Goal: Task Accomplishment & Management: Manage account settings

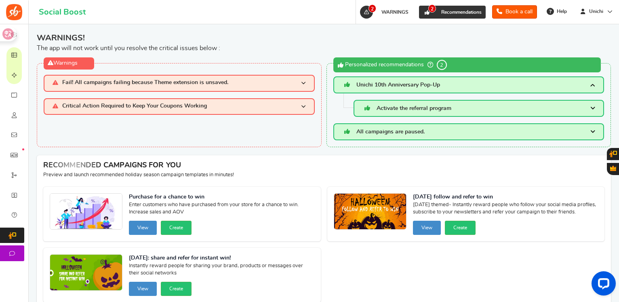
click at [424, 10] on icon at bounding box center [427, 12] width 7 height 7
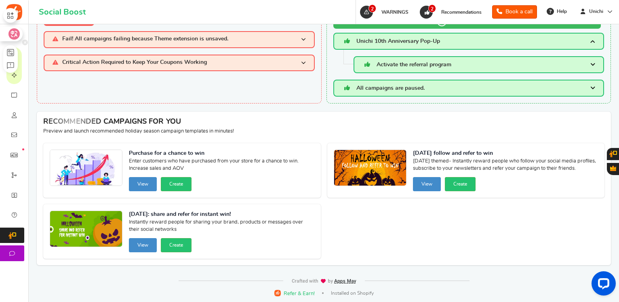
click at [11, 37] on icon at bounding box center [14, 34] width 8 height 8
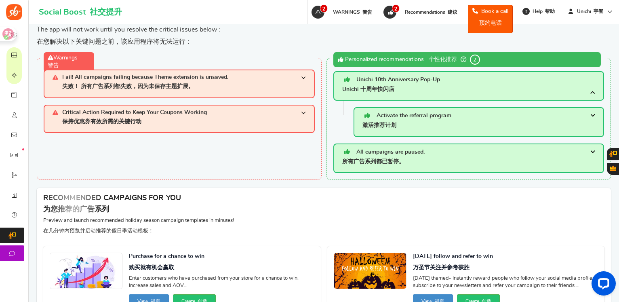
scroll to position [0, 0]
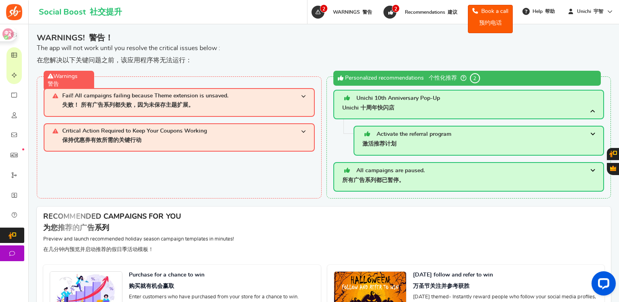
click at [380, 140] on span "Activate the referral program 激活推荐计划" at bounding box center [407, 141] width 89 height 20
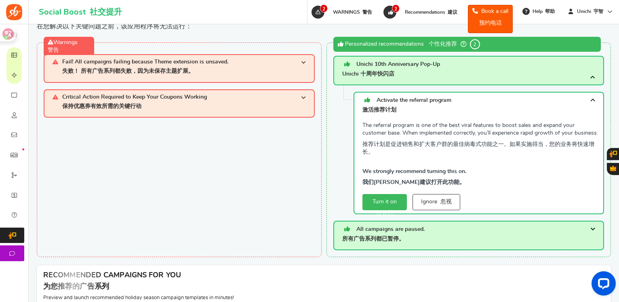
scroll to position [81, 0]
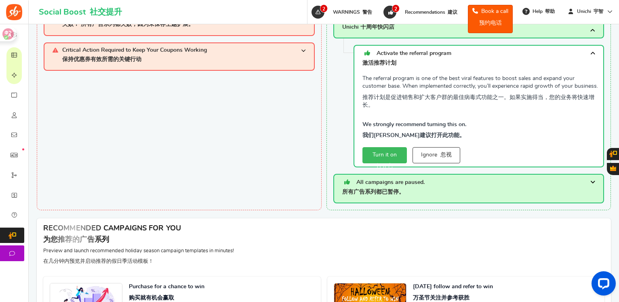
click at [416, 184] on span "All campaigns are paused. 所有广告系列都已暂停。" at bounding box center [383, 188] width 82 height 16
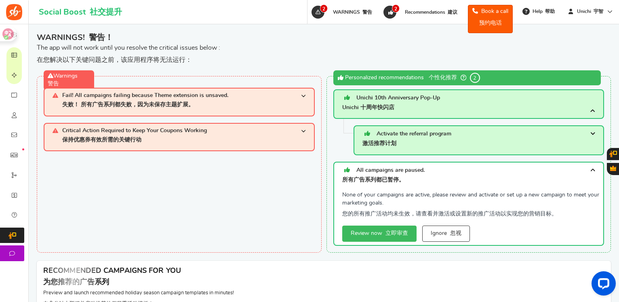
scroll to position [0, 0]
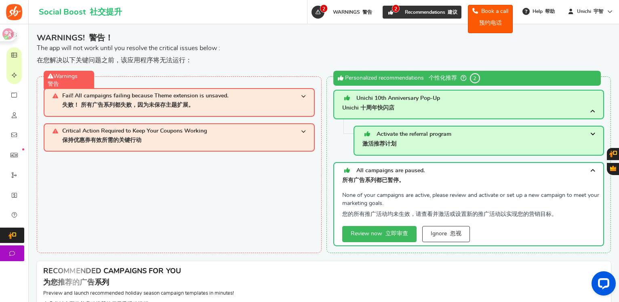
click at [442, 11] on span "Recommendations 建议" at bounding box center [431, 12] width 53 height 5
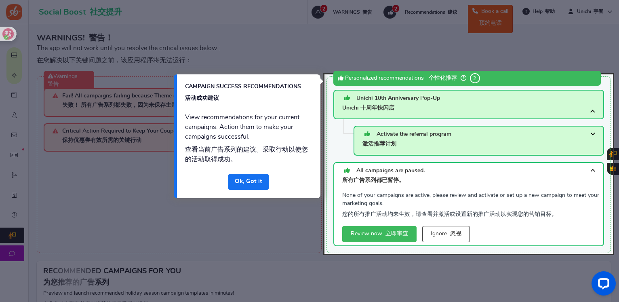
click at [337, 12] on div at bounding box center [309, 151] width 619 height 302
click at [256, 178] on link "Done 做" at bounding box center [248, 182] width 41 height 16
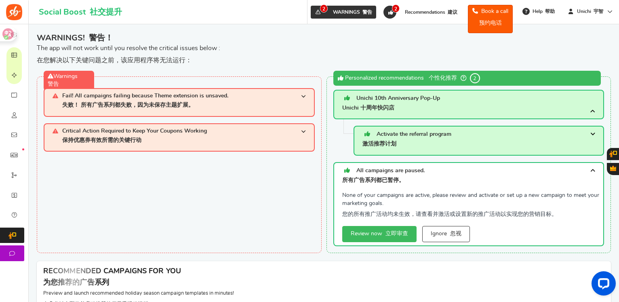
click at [349, 9] on link "2 WARNINGS 警告" at bounding box center [344, 12] width 66 height 13
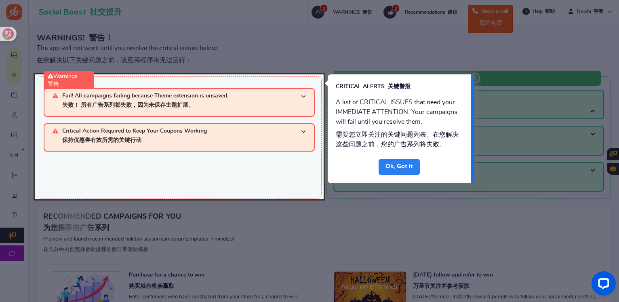
click at [408, 164] on link "Done 做" at bounding box center [399, 167] width 41 height 16
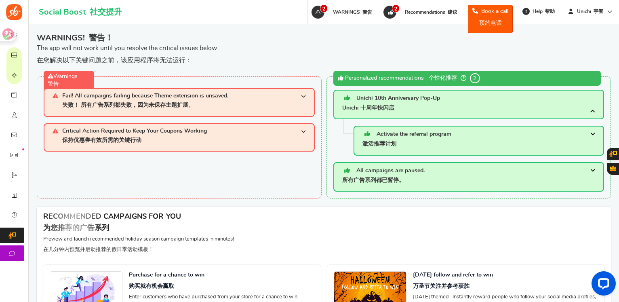
click at [418, 104] on span "Unichi 10th Anniversary Pop-Up Unichi 十周年快闪店" at bounding box center [391, 105] width 98 height 20
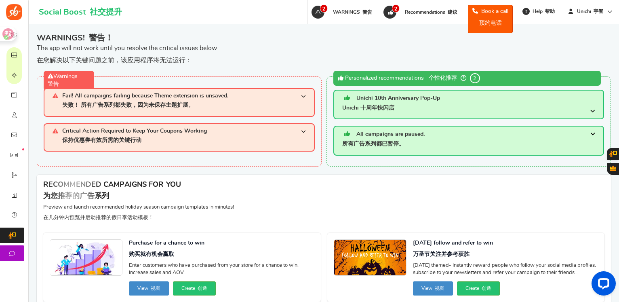
click at [418, 104] on span "Unichi 10th Anniversary Pop-Up Unichi 十周年快闪店" at bounding box center [391, 105] width 98 height 20
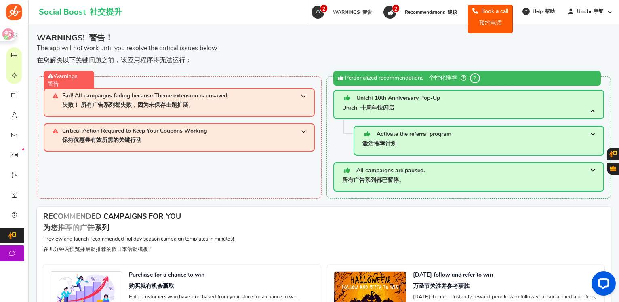
click at [596, 109] on span at bounding box center [593, 105] width 5 height 20
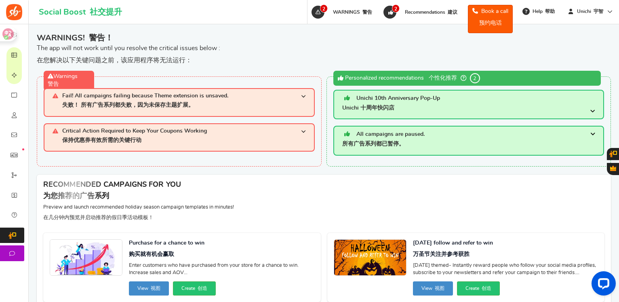
click at [596, 109] on span at bounding box center [593, 105] width 5 height 20
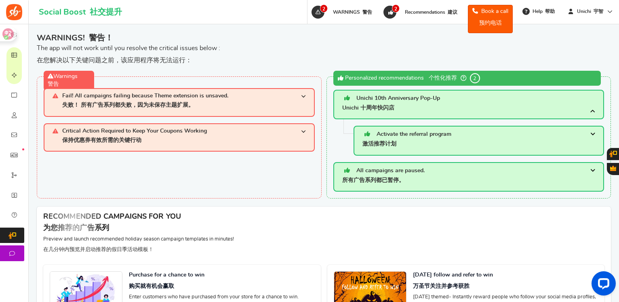
click at [378, 142] on font "激活推荐计划" at bounding box center [380, 144] width 34 height 6
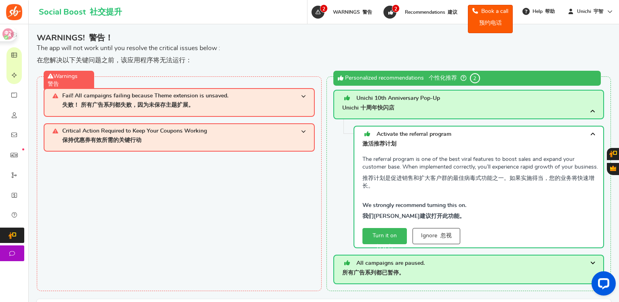
click at [377, 142] on font "激活推荐计划" at bounding box center [380, 144] width 34 height 6
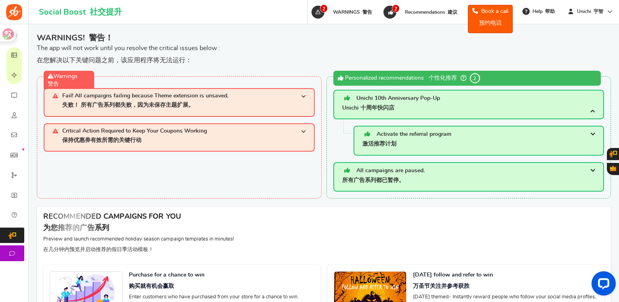
click at [377, 142] on font "激活推荐计划" at bounding box center [380, 144] width 34 height 6
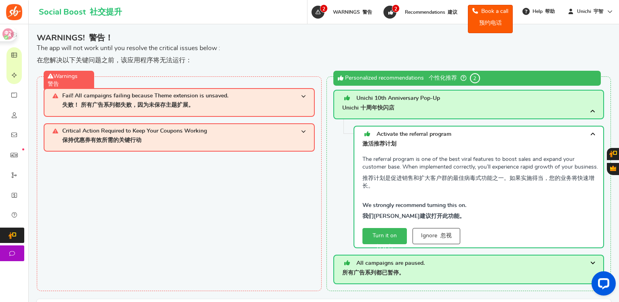
click at [390, 162] on p "The referral program is one of the best viral features to boost sales and expan…" at bounding box center [481, 190] width 237 height 68
click at [402, 201] on p "The referral program is one of the best viral features to boost sales and expan…" at bounding box center [481, 190] width 237 height 68
click at [396, 233] on link "Turn it on 打开它" at bounding box center [385, 236] width 44 height 16
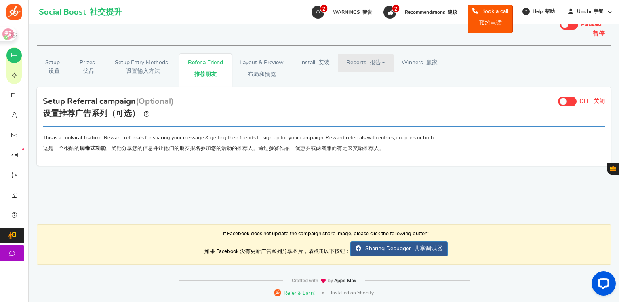
scroll to position [115, 0]
click at [566, 99] on span at bounding box center [563, 100] width 7 height 7
click at [0, 0] on input "ON OFF 关闭" at bounding box center [0, 0] width 0 height 0
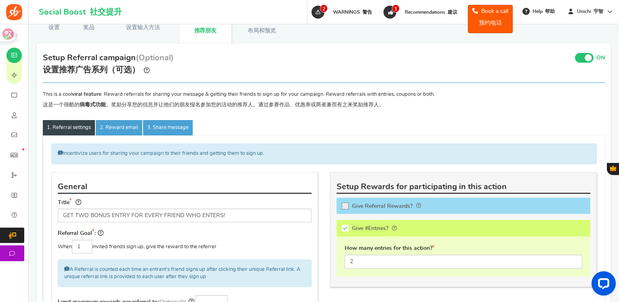
scroll to position [155, 0]
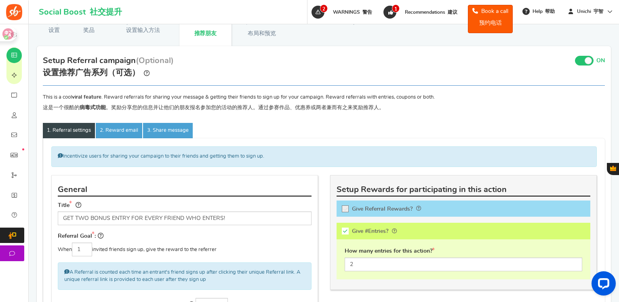
click at [577, 59] on span at bounding box center [584, 61] width 19 height 10
click at [0, 0] on input "ON OFF 关闭" at bounding box center [0, 0] width 0 height 0
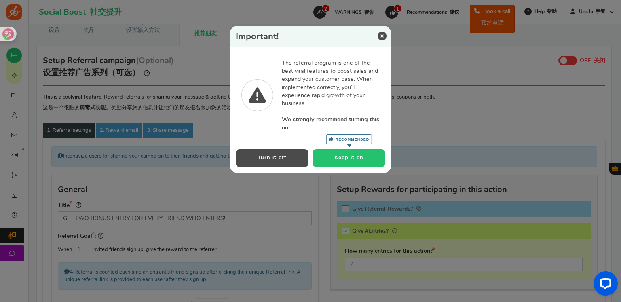
click at [273, 157] on button "Turn it off" at bounding box center [272, 157] width 73 height 17
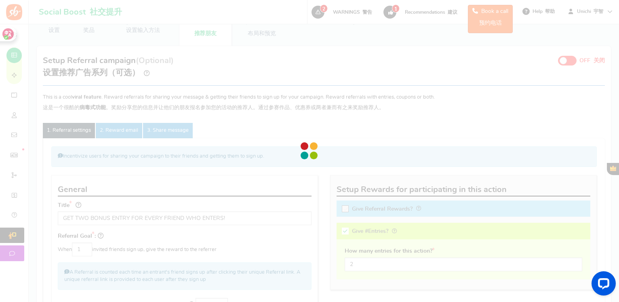
scroll to position [115, 0]
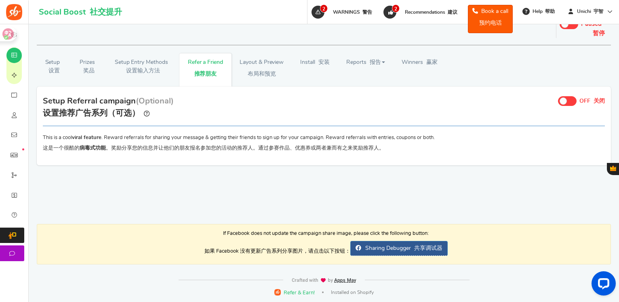
click at [566, 104] on span at bounding box center [567, 101] width 19 height 10
click at [0, 0] on input "ON OFF 关闭" at bounding box center [0, 0] width 0 height 0
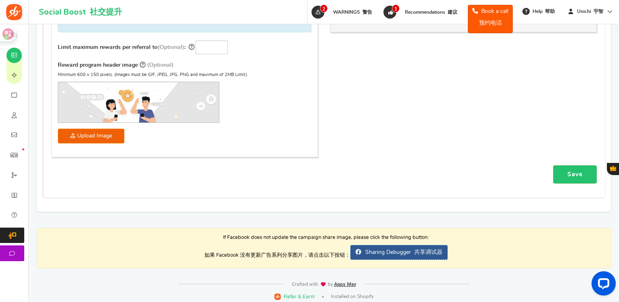
scroll to position [173, 0]
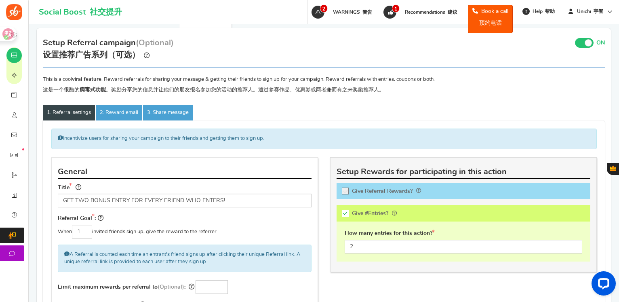
click at [497, 282] on div "Incentivize users for sharing your campaign to their friends and getting them t…" at bounding box center [324, 267] width 558 height 277
click at [580, 41] on span at bounding box center [584, 43] width 19 height 10
click at [0, 0] on input "ON OFF 关闭" at bounding box center [0, 0] width 0 height 0
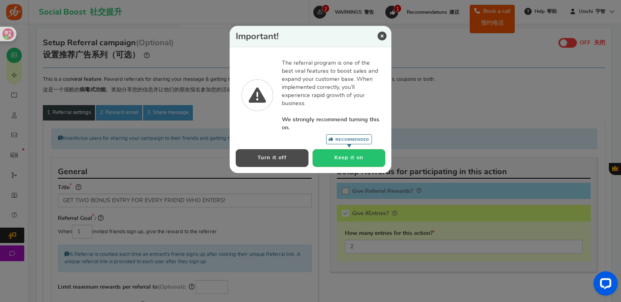
click at [266, 167] on div "Turn it off Keep it on Recommended" at bounding box center [311, 158] width 162 height 30
click at [268, 159] on button "Turn it off" at bounding box center [272, 157] width 73 height 17
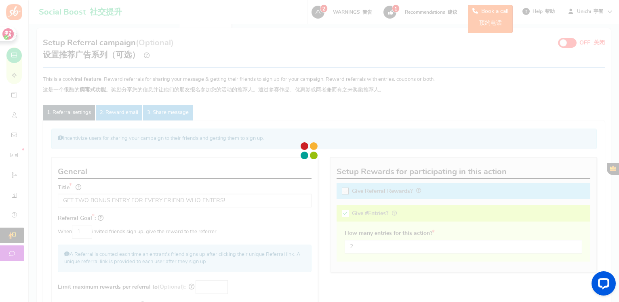
scroll to position [115, 0]
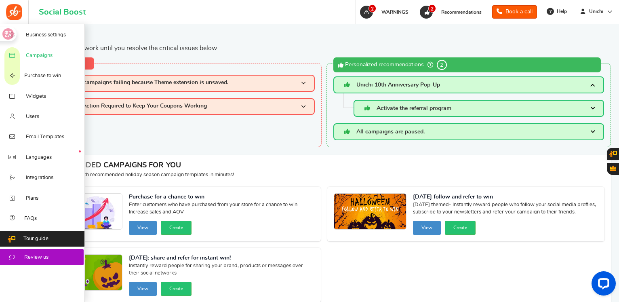
click at [49, 60] on link "Campaigns" at bounding box center [42, 55] width 85 height 20
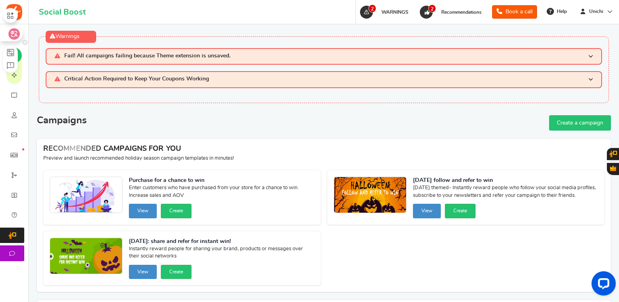
click at [6, 31] on div at bounding box center [11, 34] width 22 height 15
click at [11, 34] on icon at bounding box center [14, 34] width 7 height 6
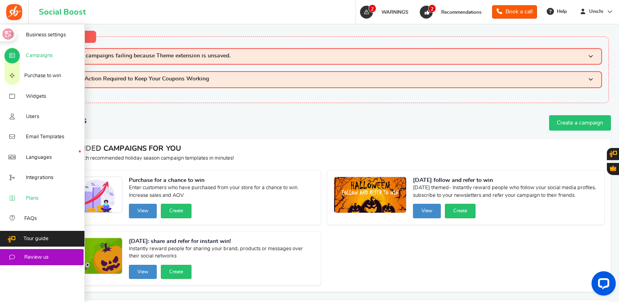
click at [31, 205] on link "Plans" at bounding box center [42, 198] width 85 height 20
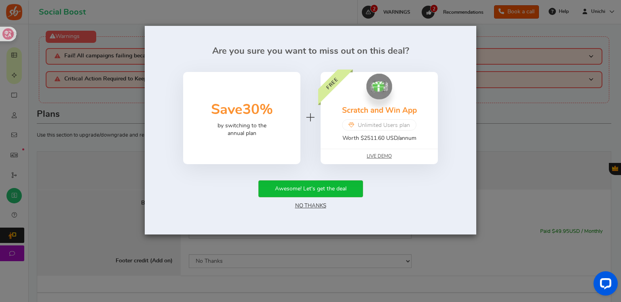
click at [309, 205] on link "No Thanks" at bounding box center [310, 206] width 31 height 6
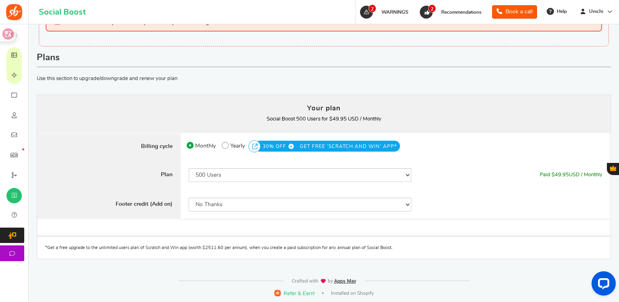
scroll to position [57, 0]
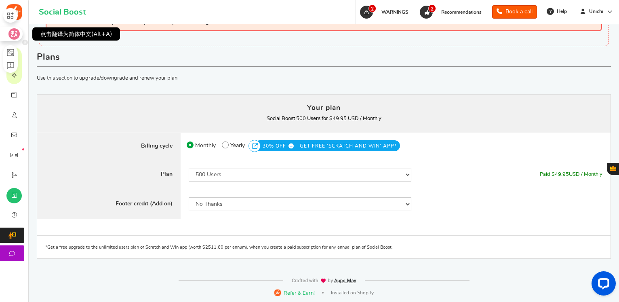
click at [16, 34] on icon at bounding box center [14, 34] width 7 height 6
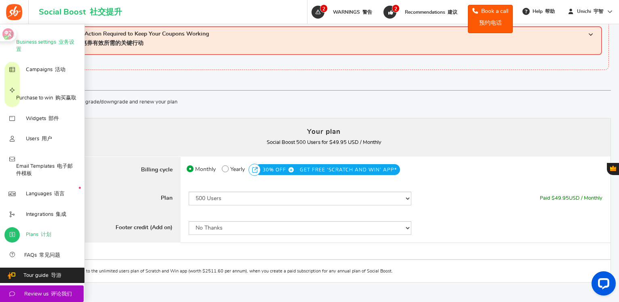
click at [55, 42] on span "Business settings 业务设置" at bounding box center [46, 46] width 61 height 15
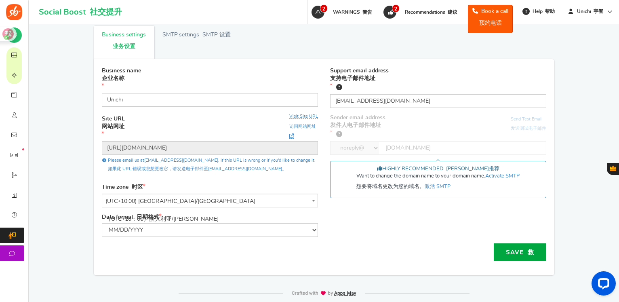
scroll to position [76, 0]
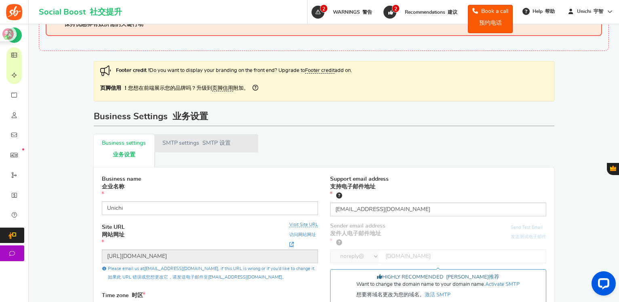
click at [175, 144] on link "Active SMTP settings SMTP 设置" at bounding box center [206, 143] width 104 height 18
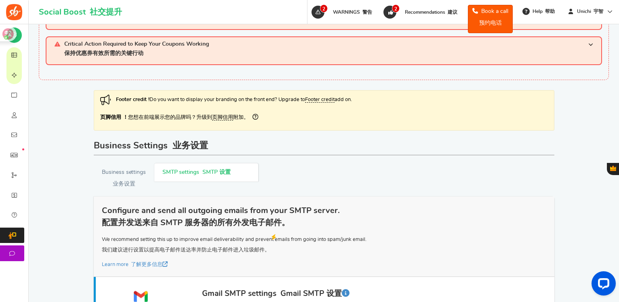
scroll to position [0, 0]
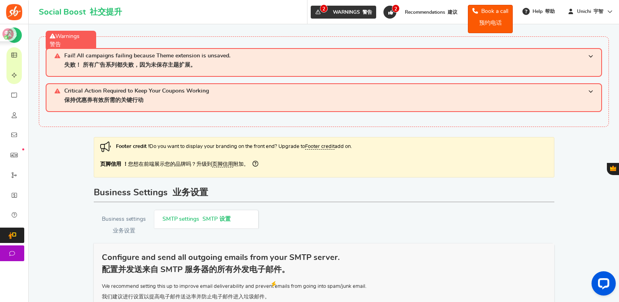
click at [346, 11] on span "WARNINGS 警告" at bounding box center [352, 12] width 39 height 5
